Goal: Task Accomplishment & Management: Complete application form

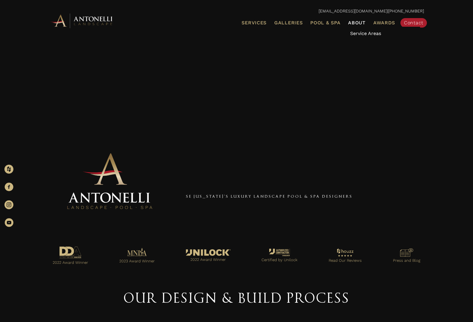
click at [377, 38] on link "Service Areas" at bounding box center [382, 34] width 74 height 14
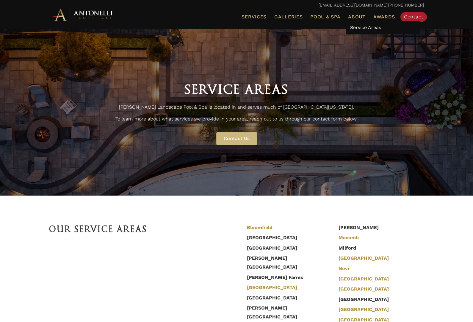
click at [356, 15] on span "About" at bounding box center [357, 17] width 18 height 5
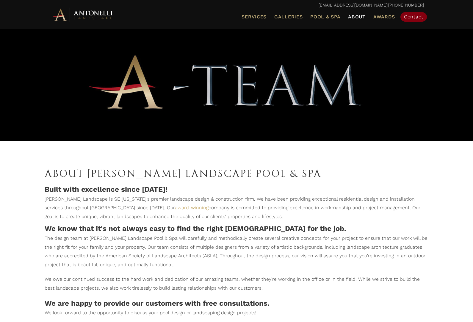
click at [415, 17] on span "Contact" at bounding box center [413, 17] width 19 height 6
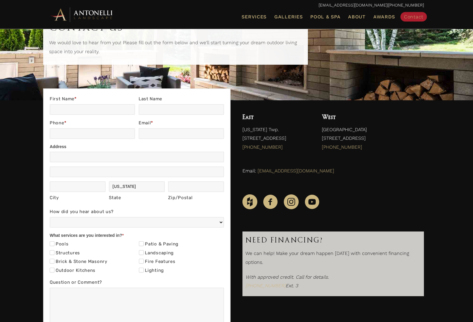
scroll to position [48, 0]
click at [164, 251] on label "Landscaping" at bounding box center [156, 254] width 35 height 6
click at [144, 251] on input "Landscaping" at bounding box center [141, 253] width 5 height 5
checkbox input "true"
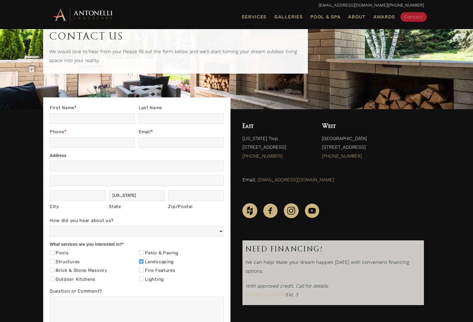
scroll to position [37, 0]
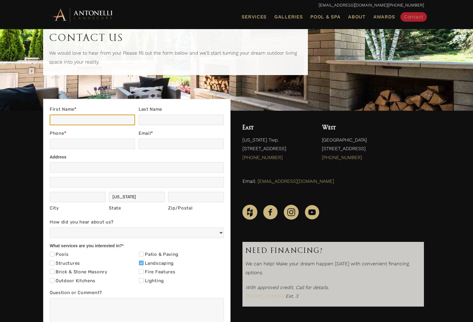
click at [53, 122] on input "First Name *" at bounding box center [92, 120] width 85 height 11
type input "Benjamin"
type input "Dresser"
type input "2483201907"
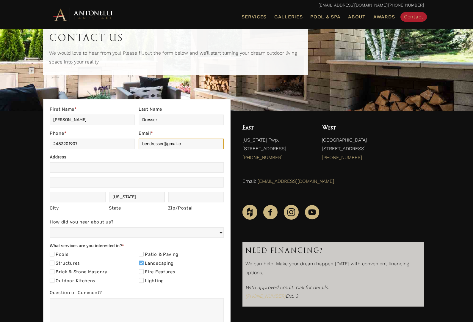
type input "bendresser@gmail.com"
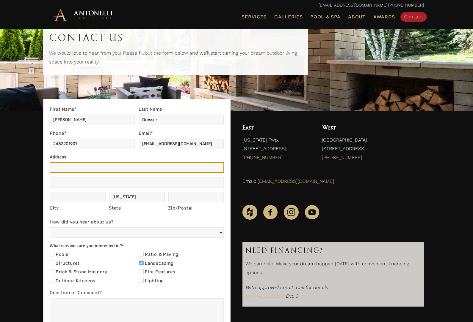
click at [55, 164] on input "Address" at bounding box center [137, 167] width 174 height 11
type input "30822 Hickory Lane"
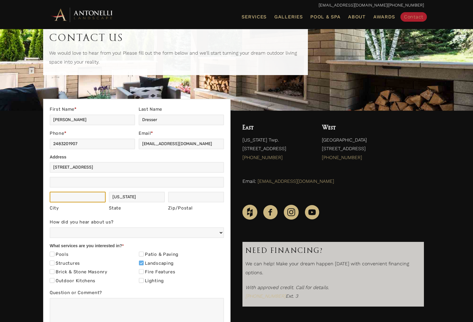
type input "Franklin"
type input "48025"
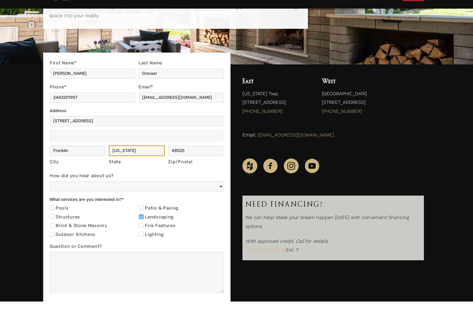
scroll to position [67, 0]
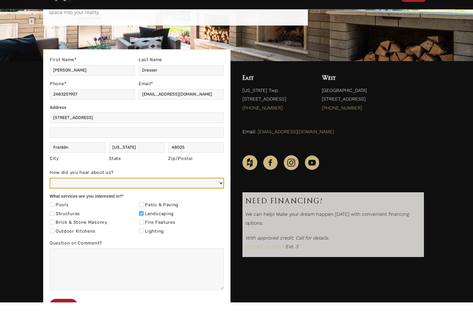
click at [219, 198] on select "Web/Google Search Social Media (e.g. Facebook, Instagram, LinkedIn) Referral (F…" at bounding box center [137, 203] width 174 height 11
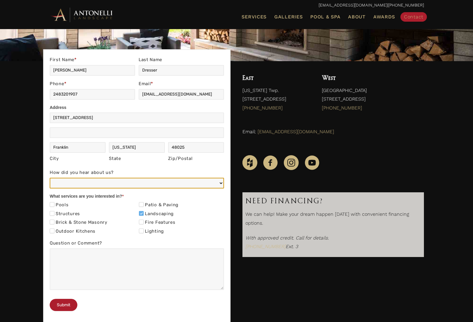
select select "Web/Google Search"
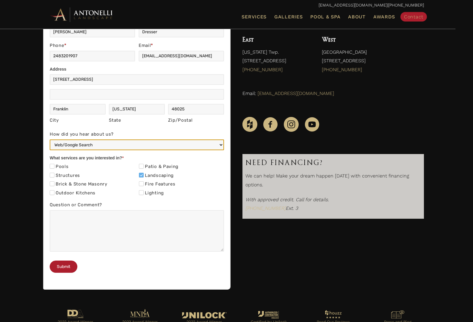
scroll to position [125, 0]
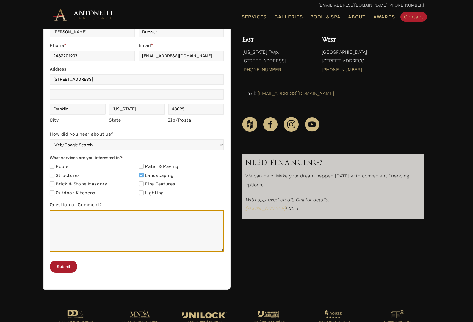
click at [139, 223] on textarea "Question or Comment?" at bounding box center [137, 231] width 174 height 42
click at [130, 225] on textarea "Question or Comment?" at bounding box center [137, 231] width 174 height 42
paste textarea "We want to prep a site to install an outdoor sauna in our backyard. This requir…"
type textarea "We want to prep a site to install an outdoor sauna in our backyard. This requir…"
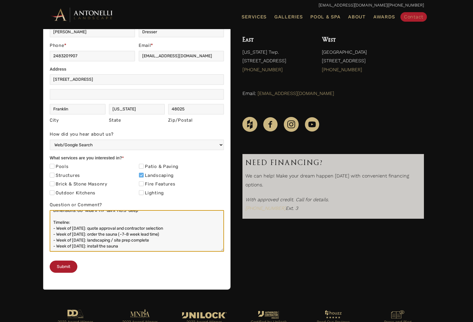
scroll to position [40, 0]
click at [56, 216] on textarea "We want to prep a site to install an outdoor sauna in our backyard. This requir…" at bounding box center [137, 231] width 174 height 42
click at [55, 218] on textarea "We want to prep a site to install an outdoor sauna in our backyard. This requir…" at bounding box center [137, 231] width 174 height 42
click at [62, 217] on textarea "We want to prep a site to install an outdoor sauna in our backyard. This requir…" at bounding box center [137, 231] width 174 height 42
click at [58, 221] on textarea "We want to prep a site to install an outdoor sauna in our backyard. This requir…" at bounding box center [137, 231] width 174 height 42
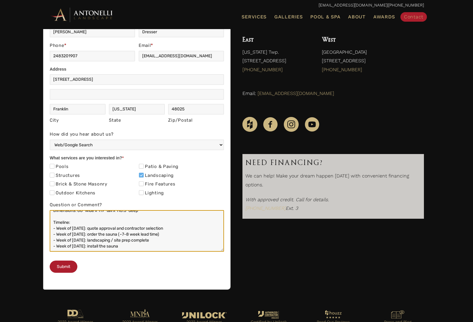
click at [63, 221] on textarea "We want to prep a site to install an outdoor sauna in our backyard. This requir…" at bounding box center [137, 231] width 174 height 42
click at [58, 225] on textarea "We want to prep a site to install an outdoor sauna in our backyard. This requir…" at bounding box center [137, 231] width 174 height 42
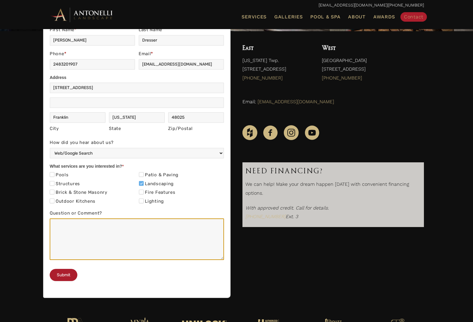
scroll to position [84, 0]
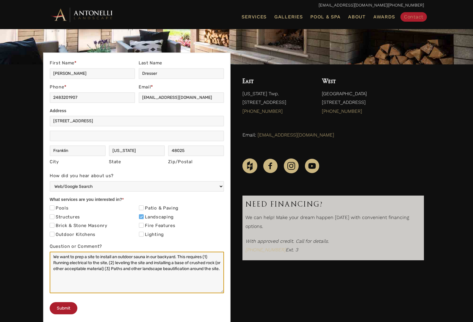
click at [77, 254] on textarea "We want to prep a site to install an outdoor sauna in our backyard. This requir…" at bounding box center [137, 273] width 174 height 42
click at [70, 261] on textarea "We want to design and prep a site to install an outdoor sauna in our backyard. …" at bounding box center [137, 273] width 174 height 42
click at [164, 262] on textarea "We want to design and prep a site to install an outdoor sauna in our backyard. …" at bounding box center [137, 273] width 174 height 42
click at [179, 267] on textarea "We want to design and prep a site to install an outdoor sauna in our backyard. …" at bounding box center [137, 273] width 174 height 42
click at [152, 275] on textarea "We want to design and prep a site to install an outdoor sauna in our backyard. …" at bounding box center [137, 273] width 174 height 42
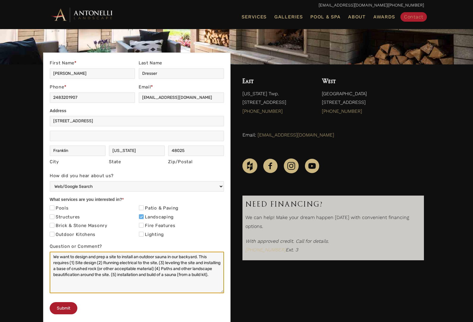
click at [149, 275] on textarea "We want to design and prep a site to install an outdoor sauna in our backyard. …" at bounding box center [137, 273] width 174 height 42
click at [173, 278] on textarea "We want to design and prep a site to install an outdoor sauna in our backyard. …" at bounding box center [137, 273] width 174 height 42
click at [173, 274] on textarea "We want to design and prep a site to install an outdoor sauna in our backyard. …" at bounding box center [137, 273] width 174 height 42
click at [176, 275] on textarea "We want to design and prep a site to install an outdoor sauna in our backyard. …" at bounding box center [137, 273] width 174 height 42
click at [219, 270] on textarea "We want to design and prep a site to install an outdoor sauna in our backyard. …" at bounding box center [137, 273] width 174 height 42
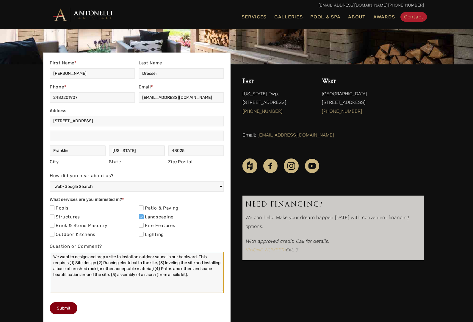
type textarea "We want to design and prep a site to install an outdoor sauna in our backyard. …"
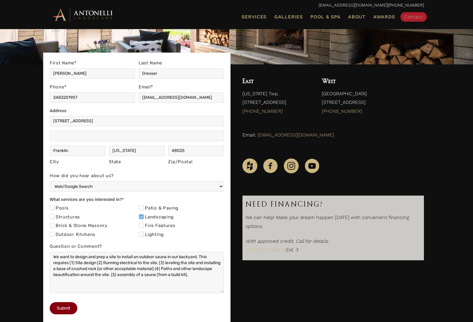
click at [62, 315] on button "Submit" at bounding box center [64, 309] width 28 height 12
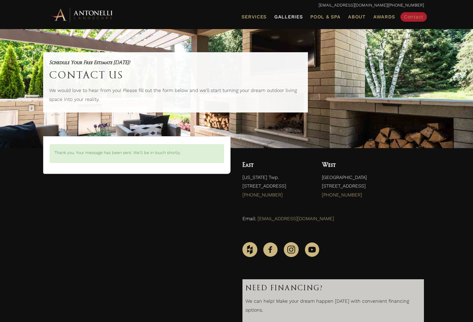
click at [291, 16] on span "Galleries" at bounding box center [288, 17] width 28 height 6
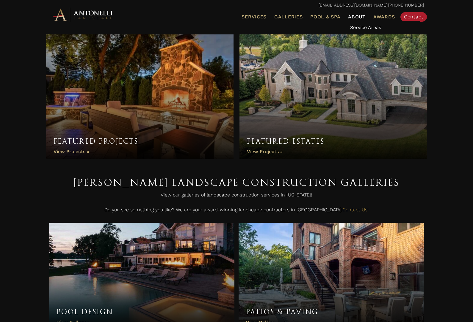
click at [383, 21] on link "Service Areas" at bounding box center [382, 28] width 74 height 14
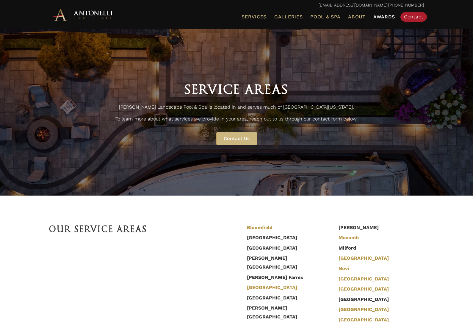
click at [382, 17] on span "Awards" at bounding box center [384, 17] width 22 height 6
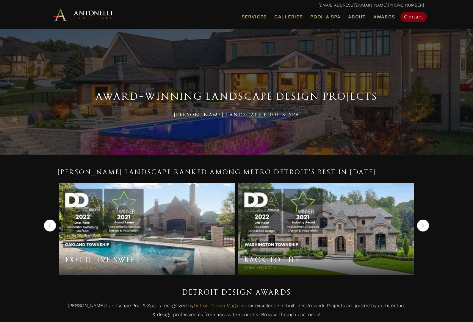
click at [414, 20] on link "Contact" at bounding box center [413, 17] width 26 height 10
